Goal: Task Accomplishment & Management: Complete application form

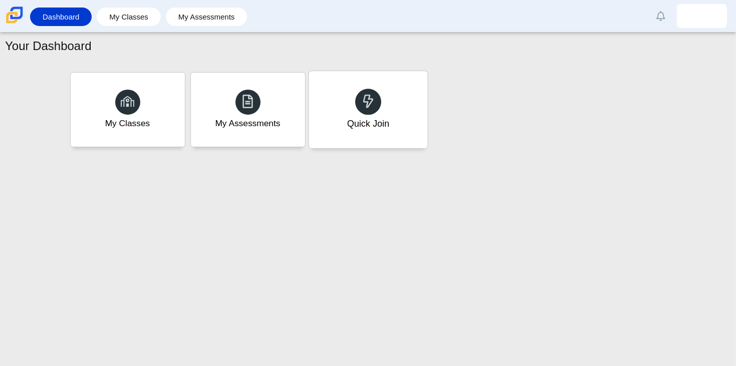
click at [394, 107] on div "Quick Join" at bounding box center [368, 109] width 119 height 77
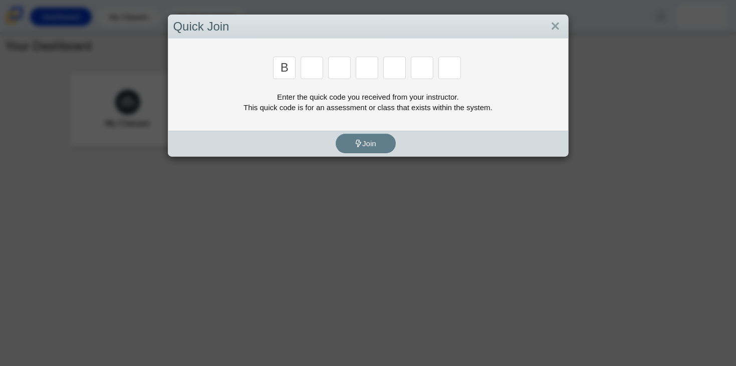
type input "b"
type input "w"
type input "8"
type input "w"
type input "z"
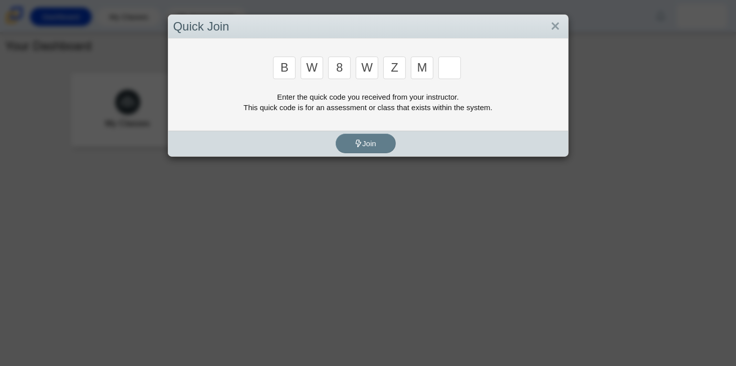
type input "m"
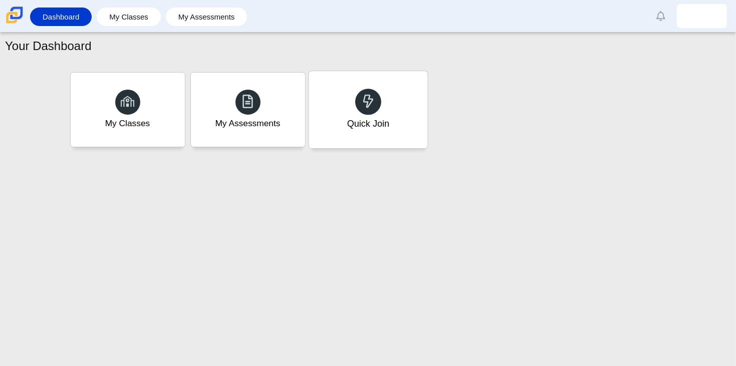
type input "v"
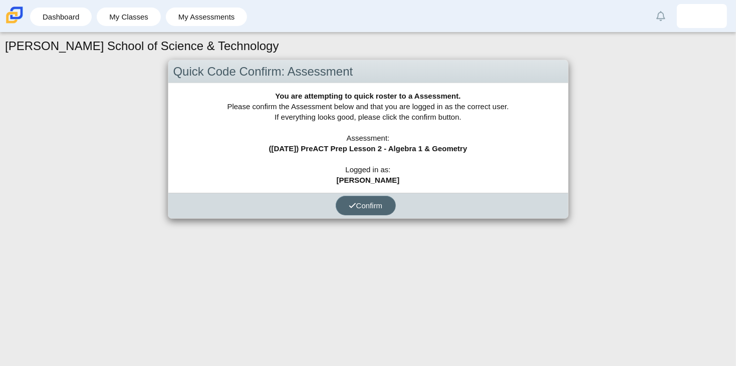
click at [385, 210] on button "Confirm" at bounding box center [366, 206] width 60 height 20
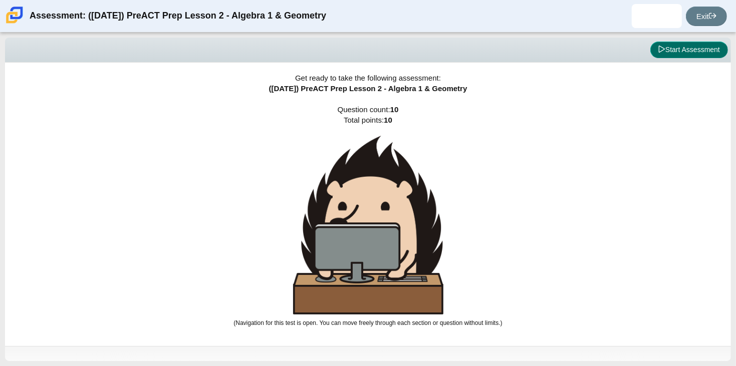
click at [670, 48] on button "Start Assessment" at bounding box center [689, 50] width 78 height 17
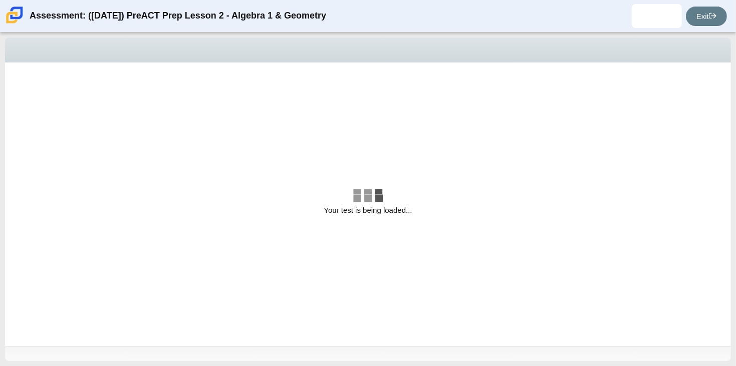
select select "bbf5d072-3e0b-44c4-9a12-6e7c9033f65b"
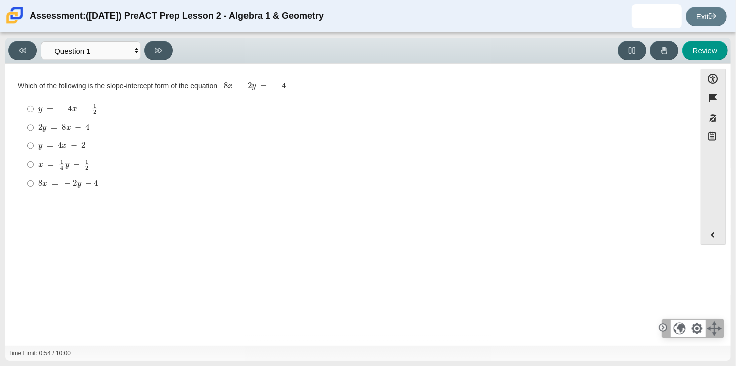
click at [51, 147] on mjx-c "Assessment items" at bounding box center [50, 146] width 7 height 6
click at [34, 147] on input "y = 4 x − 2 y = 4 x − 2" at bounding box center [30, 146] width 7 height 18
radio input "true"
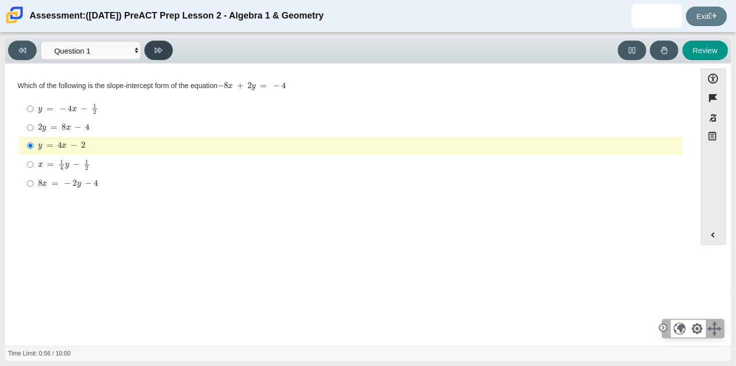
click at [158, 56] on button at bounding box center [158, 51] width 29 height 20
select select "ed62e223-81bd-4cbf-ab48-ab975844bd1f"
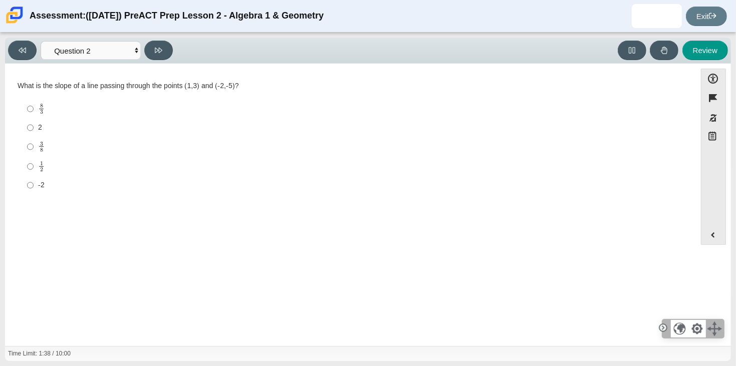
click at [39, 115] on mjx-container "8 3" at bounding box center [41, 108] width 7 height 19
click at [34, 115] on input "8 3 8 thirds" at bounding box center [30, 109] width 7 height 20
radio input "true"
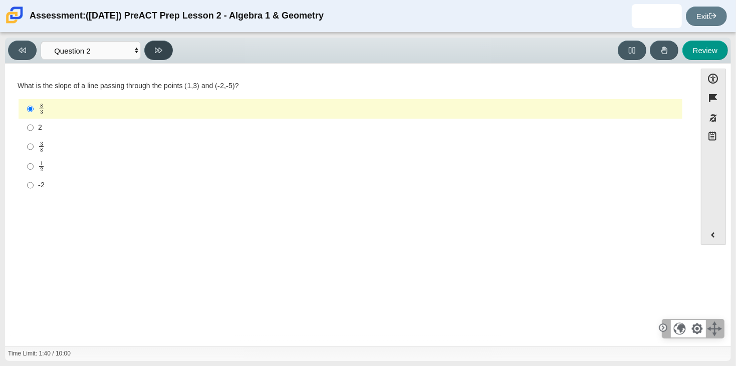
click at [163, 49] on button at bounding box center [158, 51] width 29 height 20
select select "97f4f5fa-a52e-4fed-af51-565bfcdf47cb"
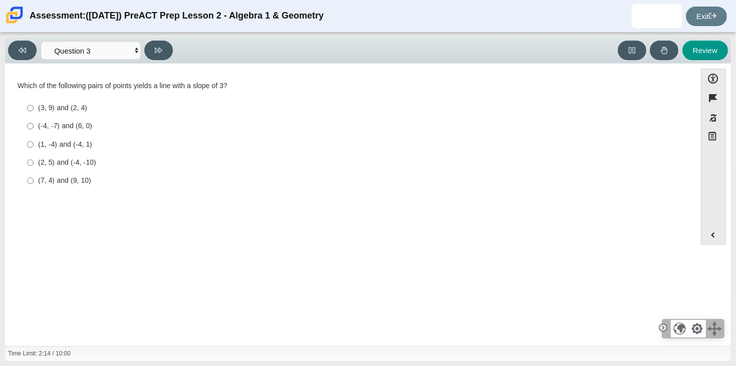
click at [45, 144] on div "(1, -4) and (-4, 1)" at bounding box center [358, 145] width 640 height 10
click at [34, 144] on input "(1, -4) and (-4, 1) (1, -4) and (-4, 1)" at bounding box center [30, 144] width 7 height 18
radio input "true"
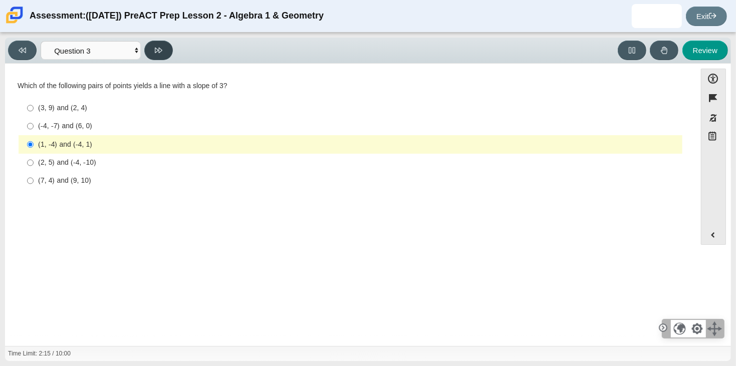
click at [161, 51] on icon at bounding box center [159, 51] width 8 height 6
select select "89427bb7-e313-4f00-988f-8b8255897029"
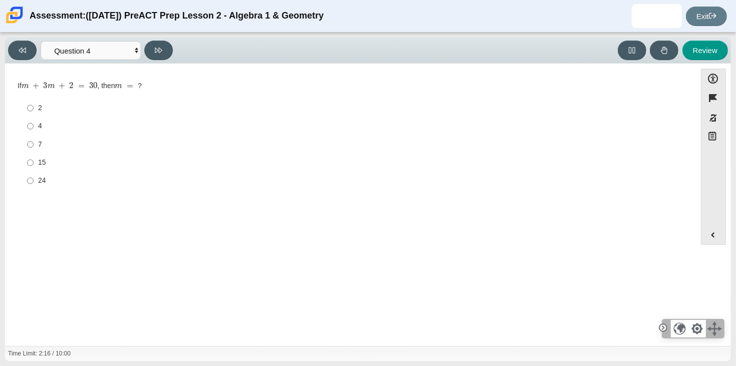
click at [39, 140] on div "7" at bounding box center [358, 145] width 640 height 10
click at [34, 139] on input "7 7" at bounding box center [30, 144] width 7 height 18
radio input "true"
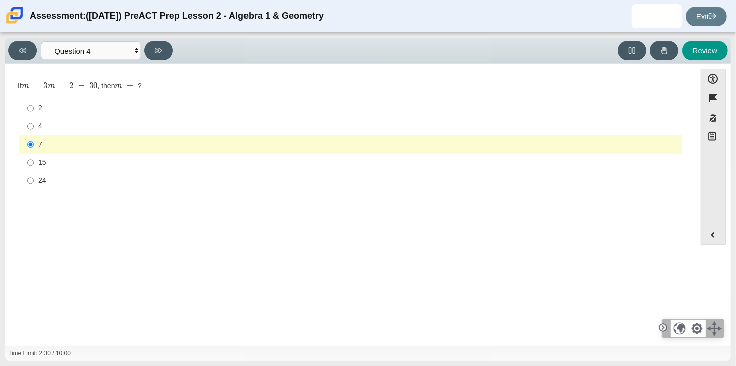
click at [127, 160] on div "15" at bounding box center [358, 163] width 640 height 10
click at [34, 160] on input "15 15" at bounding box center [30, 163] width 7 height 18
radio input "true"
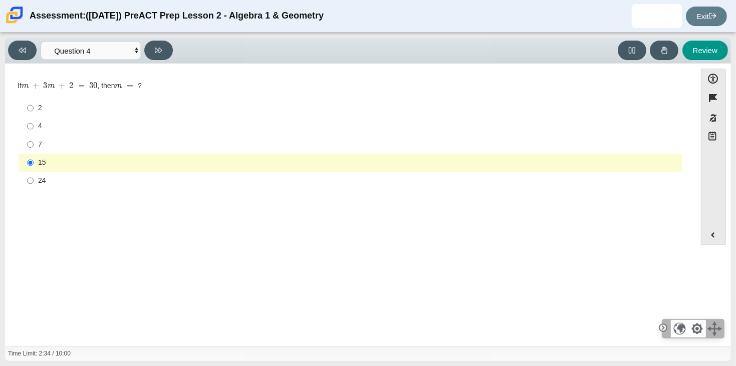
click at [107, 144] on div "7" at bounding box center [358, 145] width 640 height 10
click at [34, 144] on input "7 7" at bounding box center [30, 144] width 7 height 18
radio input "true"
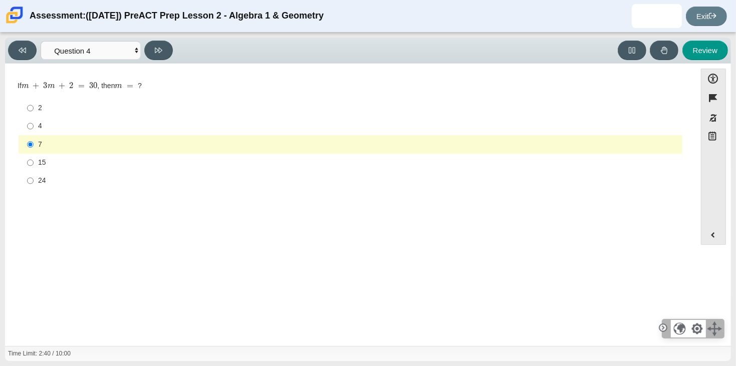
click at [62, 164] on div "15" at bounding box center [358, 163] width 640 height 10
click at [34, 164] on input "15 15" at bounding box center [30, 163] width 7 height 18
radio input "true"
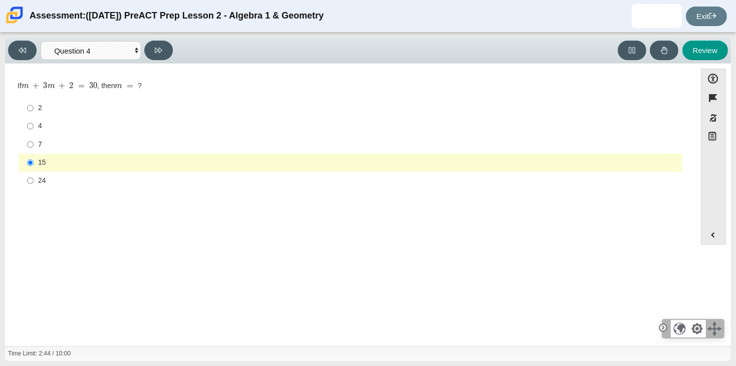
click at [291, 166] on div "15" at bounding box center [358, 163] width 640 height 10
click at [34, 166] on input "15 15" at bounding box center [30, 163] width 7 height 18
click at [72, 147] on div "7" at bounding box center [358, 145] width 640 height 10
click at [34, 147] on input "7 7" at bounding box center [30, 144] width 7 height 18
radio input "true"
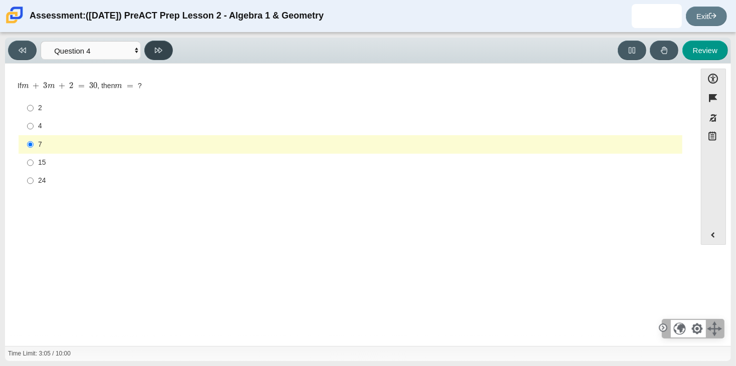
click at [154, 50] on button at bounding box center [158, 51] width 29 height 20
select select "489dcffd-4e6a-49cf-a9d6-ad1d4a911a4e"
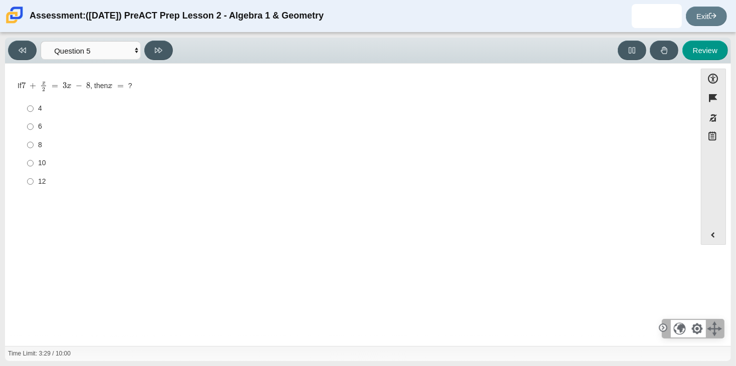
click at [65, 128] on div "6" at bounding box center [358, 127] width 640 height 10
click at [34, 128] on input "6 6" at bounding box center [30, 127] width 7 height 18
radio input "true"
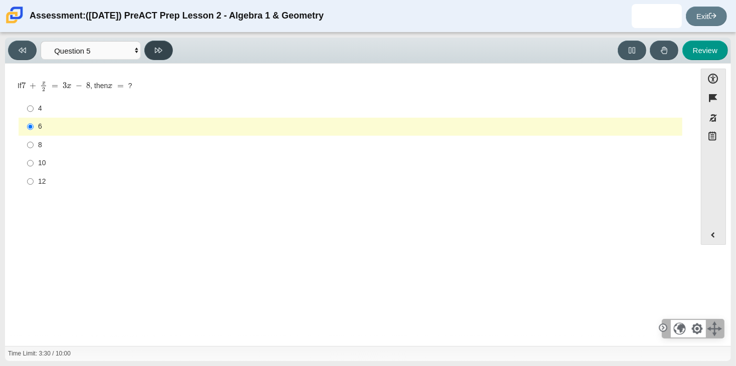
click at [165, 49] on button at bounding box center [158, 51] width 29 height 20
select select "210571de-36a6-4d8e-a361-ceff8ef801dc"
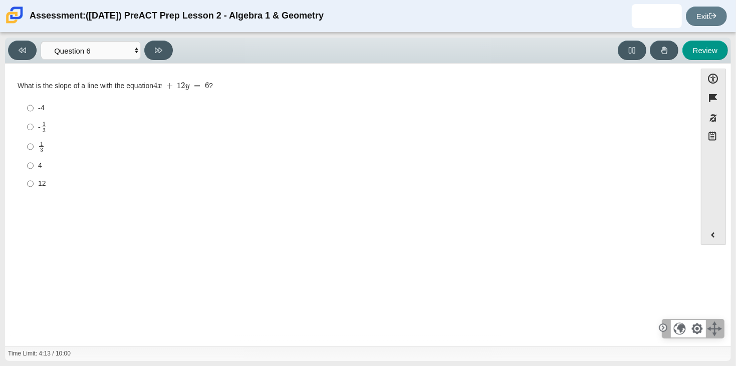
click at [107, 125] on div "- 1 3" at bounding box center [358, 127] width 640 height 12
click at [34, 125] on input "- 1 3 -1 third" at bounding box center [30, 127] width 7 height 20
radio input "true"
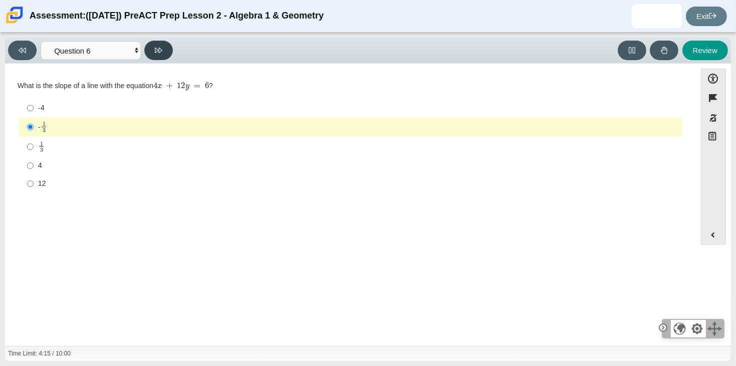
click at [149, 49] on button at bounding box center [158, 51] width 29 height 20
select select "ec95ace6-bebc-42b8-9428-40567494d4da"
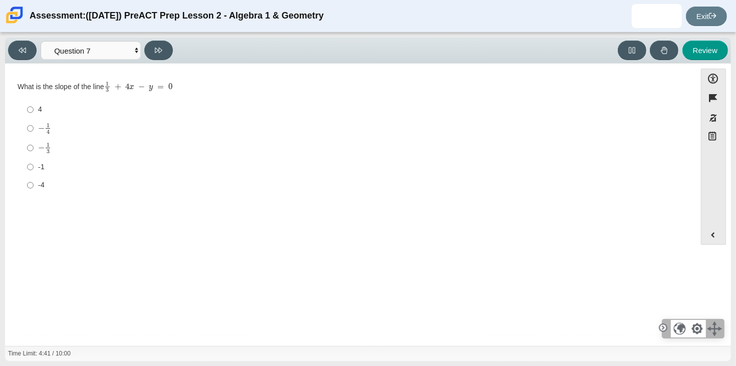
click at [48, 113] on div "4" at bounding box center [358, 110] width 640 height 10
click at [34, 113] on input "4 4" at bounding box center [30, 110] width 7 height 18
radio input "true"
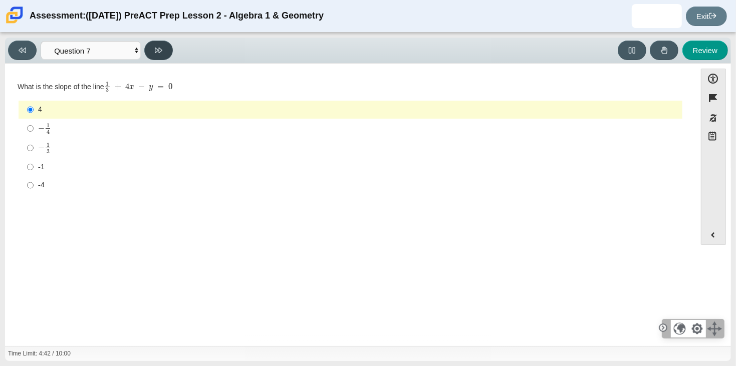
click at [163, 50] on button at bounding box center [158, 51] width 29 height 20
select select "ce81fe10-bf29-4b5e-8bd7-4f47f2fed4d8"
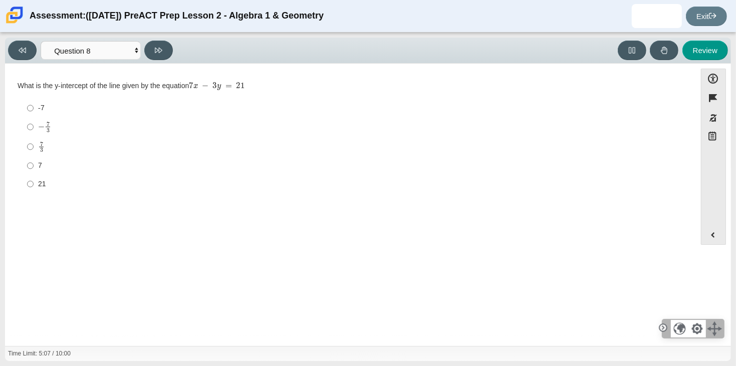
click at [41, 106] on div "-7" at bounding box center [358, 108] width 640 height 10
click at [34, 106] on input "-7 -7" at bounding box center [30, 108] width 7 height 18
radio input "true"
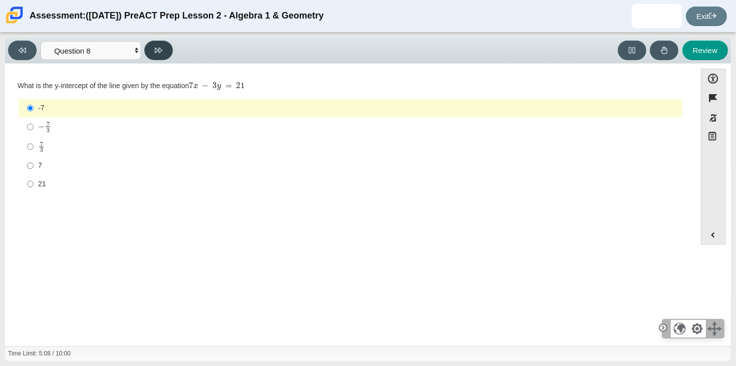
click at [164, 50] on button at bounding box center [158, 51] width 29 height 20
select select "14773eaf-2ca1-47ae-afe7-a624a56f34b3"
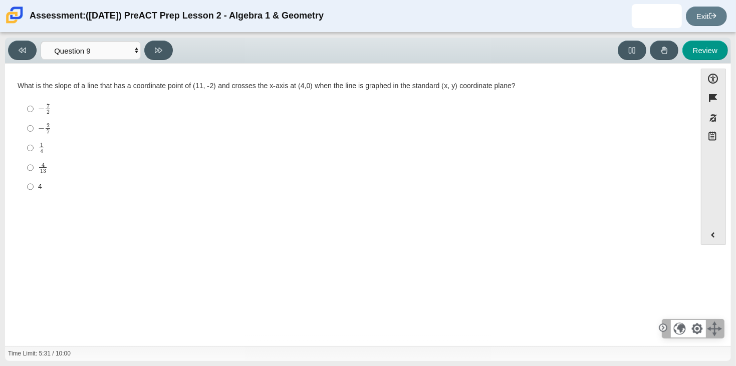
click at [49, 134] on mjx-container "− 2 7" at bounding box center [44, 127] width 13 height 19
click at [34, 134] on input "− 2 7 negative 2 sevenths" at bounding box center [30, 129] width 7 height 20
radio input "true"
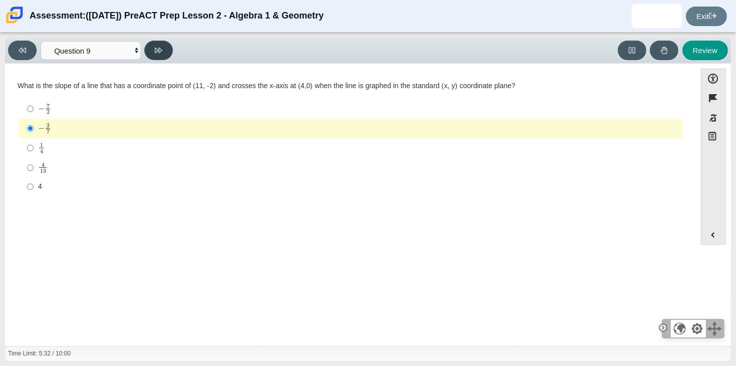
click at [165, 49] on button at bounding box center [158, 51] width 29 height 20
select select "96b71634-eacb-4f7e-8aef-411727d9bcba"
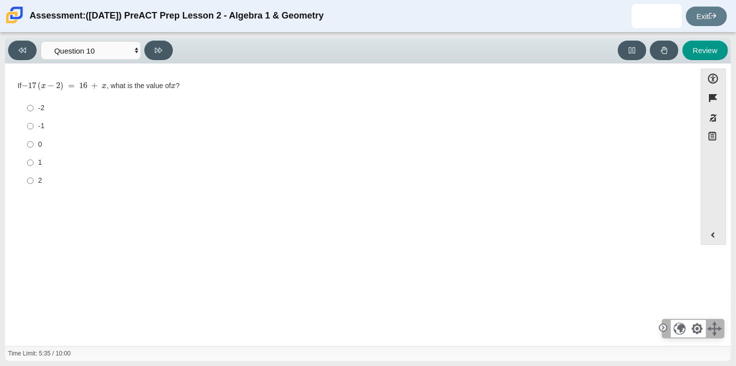
click at [43, 149] on div "0" at bounding box center [358, 145] width 640 height 10
click at [34, 149] on input "0 0" at bounding box center [30, 144] width 7 height 18
radio input "true"
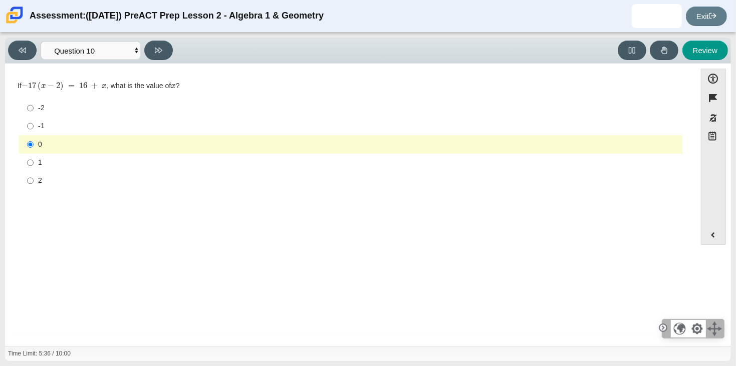
click at [44, 125] on div "-1" at bounding box center [358, 126] width 640 height 10
click at [34, 125] on input "-1 -1" at bounding box center [30, 126] width 7 height 18
radio input "true"
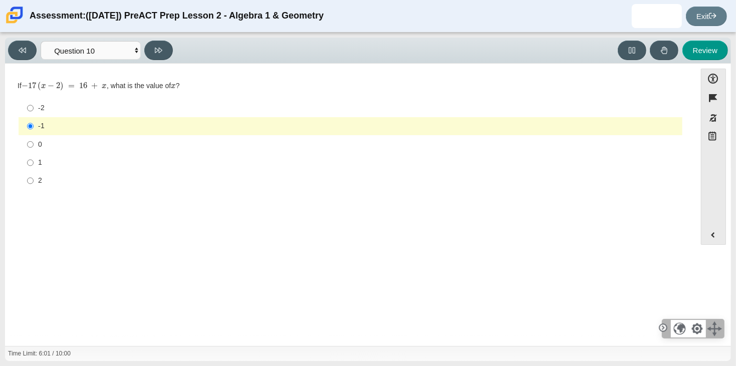
click at [79, 158] on div "1" at bounding box center [358, 163] width 640 height 10
click at [34, 158] on input "1 1" at bounding box center [30, 163] width 7 height 18
radio input "true"
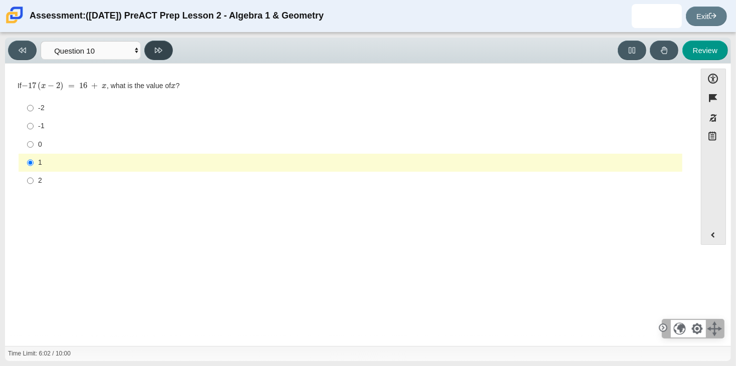
click at [163, 49] on button at bounding box center [158, 51] width 29 height 20
select select "review"
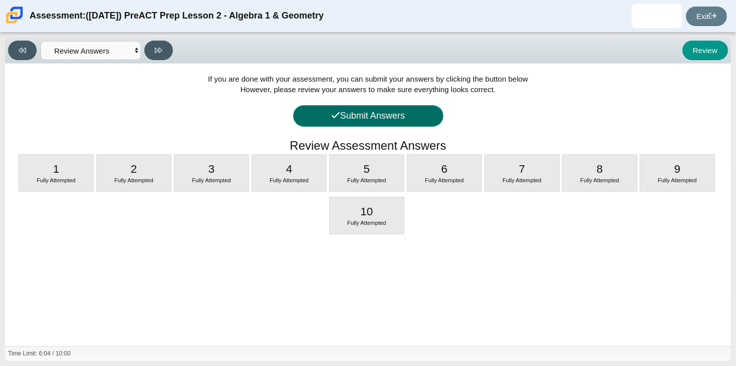
click at [360, 121] on button "Submit Answers" at bounding box center [368, 116] width 150 height 22
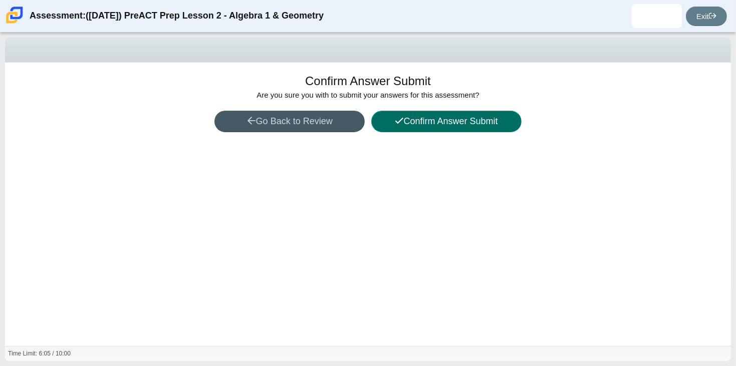
click at [424, 121] on button "Confirm Answer Submit" at bounding box center [446, 122] width 150 height 22
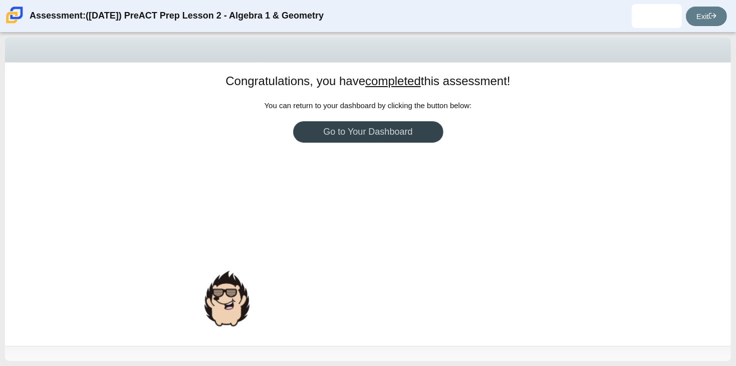
click at [404, 132] on link "Go to Your Dashboard" at bounding box center [368, 132] width 150 height 22
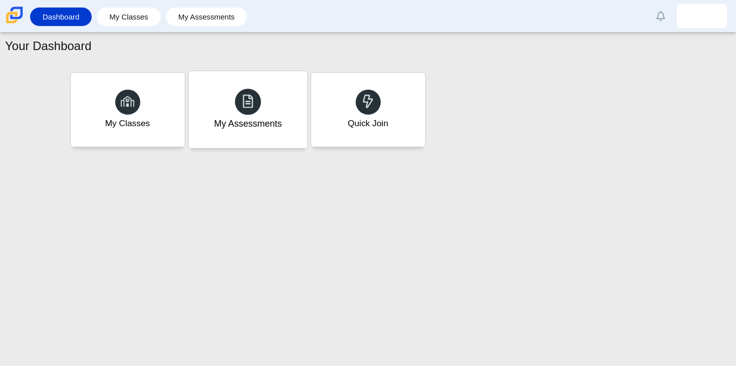
click at [250, 108] on icon at bounding box center [248, 101] width 14 height 15
